Goal: Task Accomplishment & Management: Complete application form

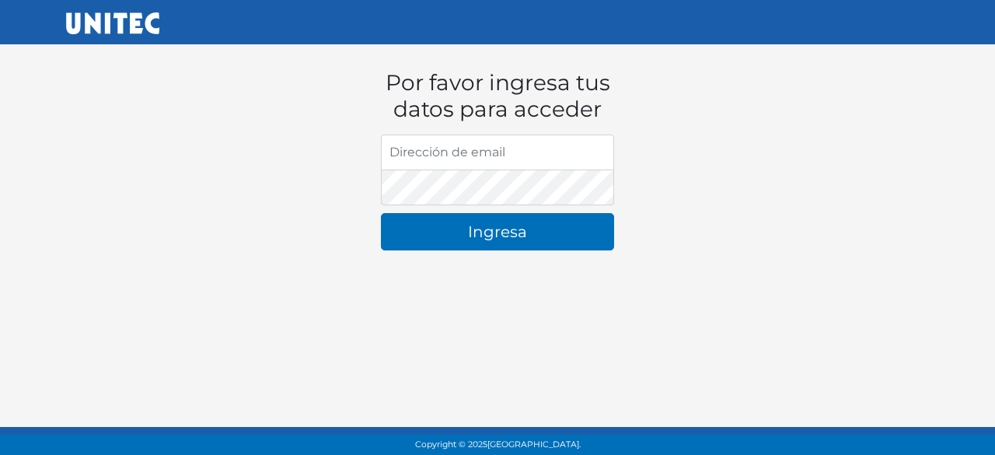
drag, startPoint x: 390, startPoint y: 85, endPoint x: 603, endPoint y: 105, distance: 213.9
click at [603, 105] on h1 "Por favor ingresa tus datos para acceder" at bounding box center [497, 96] width 233 height 52
click at [608, 110] on h1 "Por favor ingresa tus datos para acceder" at bounding box center [497, 96] width 233 height 52
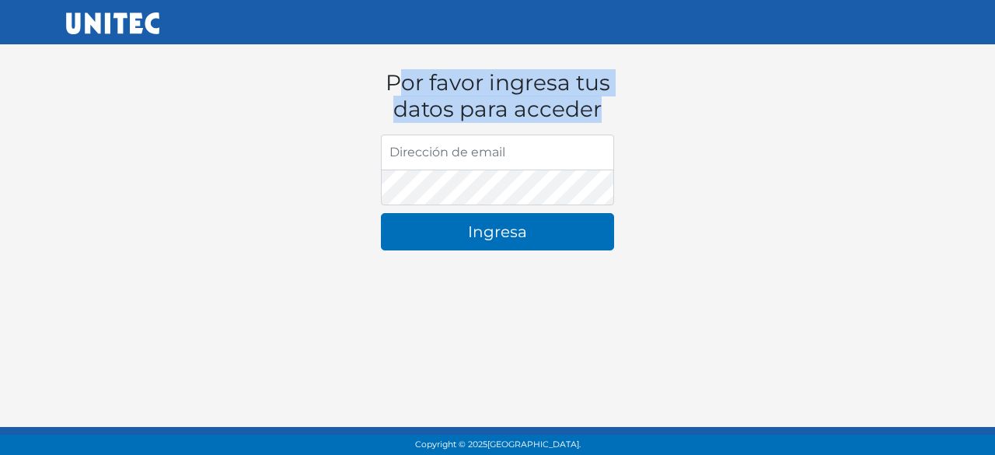
drag, startPoint x: 390, startPoint y: 82, endPoint x: 594, endPoint y: 110, distance: 205.5
click at [594, 110] on h1 "Por favor ingresa tus datos para acceder" at bounding box center [497, 96] width 233 height 52
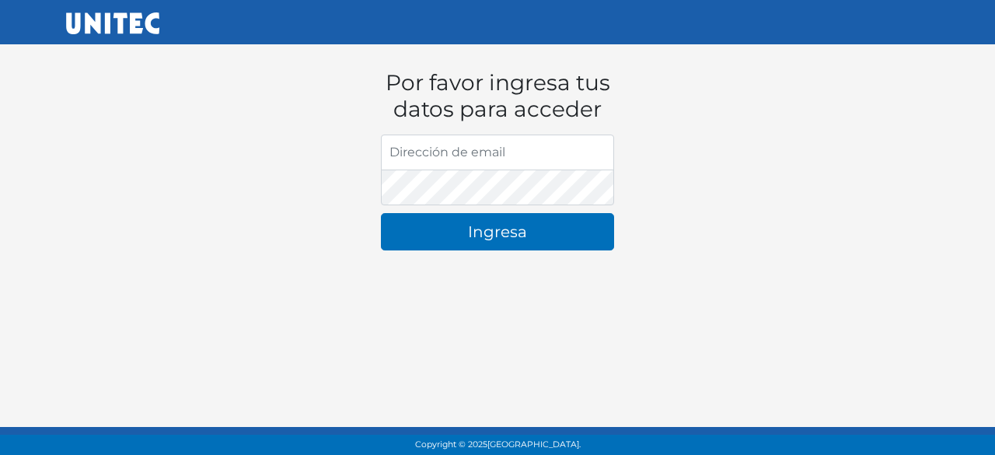
click at [598, 110] on h1 "Por favor ingresa tus datos para acceder" at bounding box center [497, 96] width 233 height 52
drag, startPoint x: 603, startPoint y: 109, endPoint x: 410, endPoint y: 83, distance: 195.2
click at [410, 83] on h1 "Por favor ingresa tus datos para acceder" at bounding box center [497, 96] width 233 height 52
drag, startPoint x: 390, startPoint y: 82, endPoint x: 604, endPoint y: 120, distance: 217.0
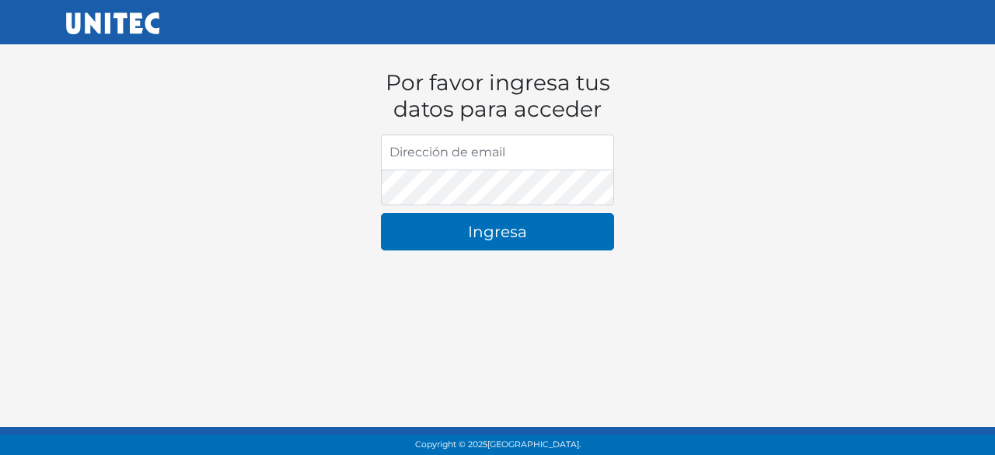
click at [604, 120] on h1 "Por favor ingresa tus datos para acceder" at bounding box center [497, 96] width 233 height 52
click at [591, 114] on h1 "Por favor ingresa tus datos para acceder" at bounding box center [497, 96] width 233 height 52
drag, startPoint x: 600, startPoint y: 107, endPoint x: 382, endPoint y: 83, distance: 218.9
click at [382, 83] on h1 "Por favor ingresa tus datos para acceder" at bounding box center [497, 96] width 233 height 52
click at [394, 82] on h1 "Por favor ingresa tus datos para acceder" at bounding box center [497, 96] width 233 height 52
